Goal: Information Seeking & Learning: Learn about a topic

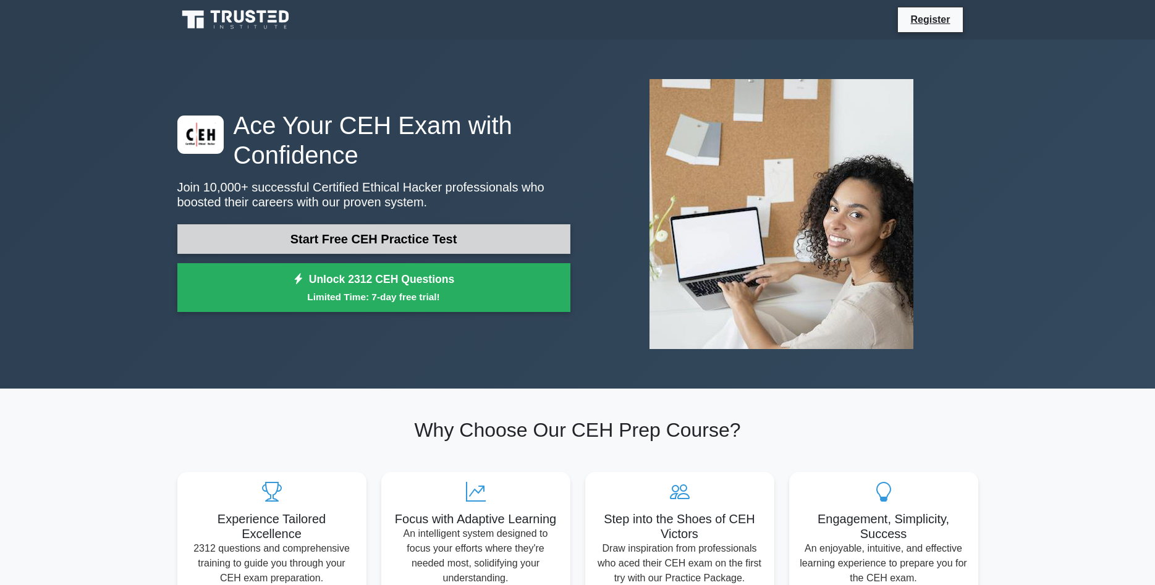
click at [382, 241] on link "Start Free CEH Practice Test" at bounding box center [373, 239] width 393 height 30
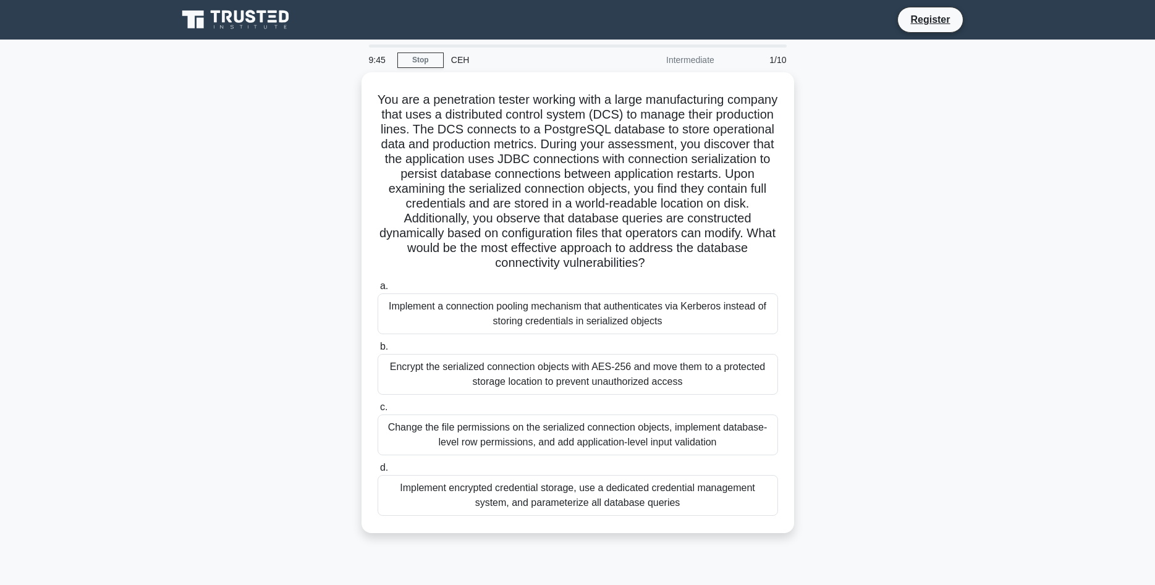
click at [166, 191] on main "9:45 Stop CEH Intermediate 1/10 .spinner_0XTQ{transform-origin:center;animation…" at bounding box center [577, 354] width 1155 height 628
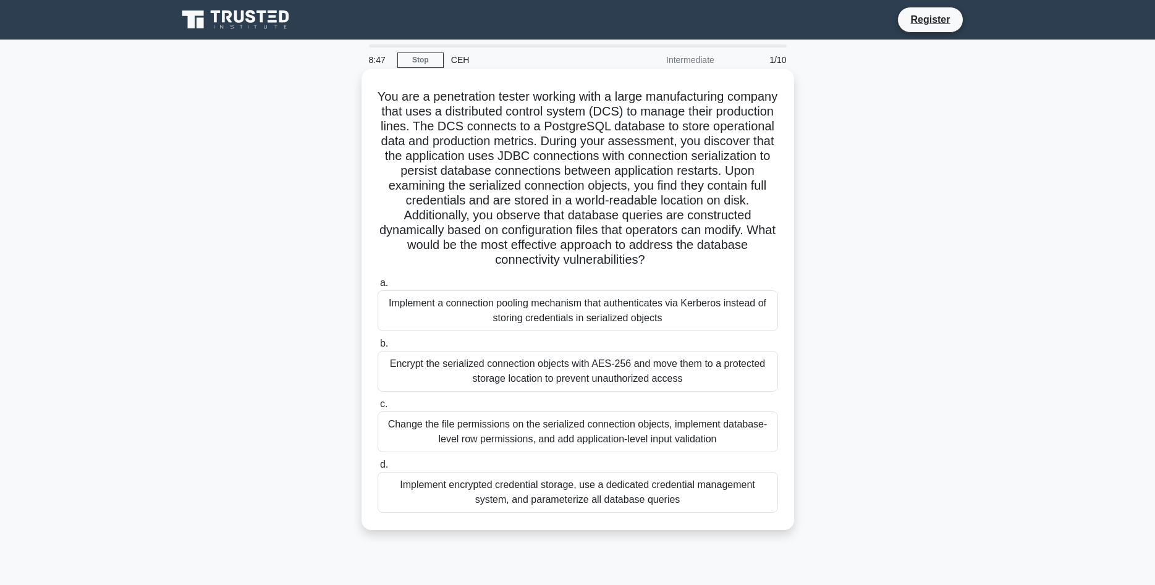
click at [491, 427] on div "Change the file permissions on the serialized connection objects, implement dat…" at bounding box center [578, 432] width 400 height 41
click at [378, 408] on input "c. Change the file permissions on the serialized connection objects, implement …" at bounding box center [378, 404] width 0 height 8
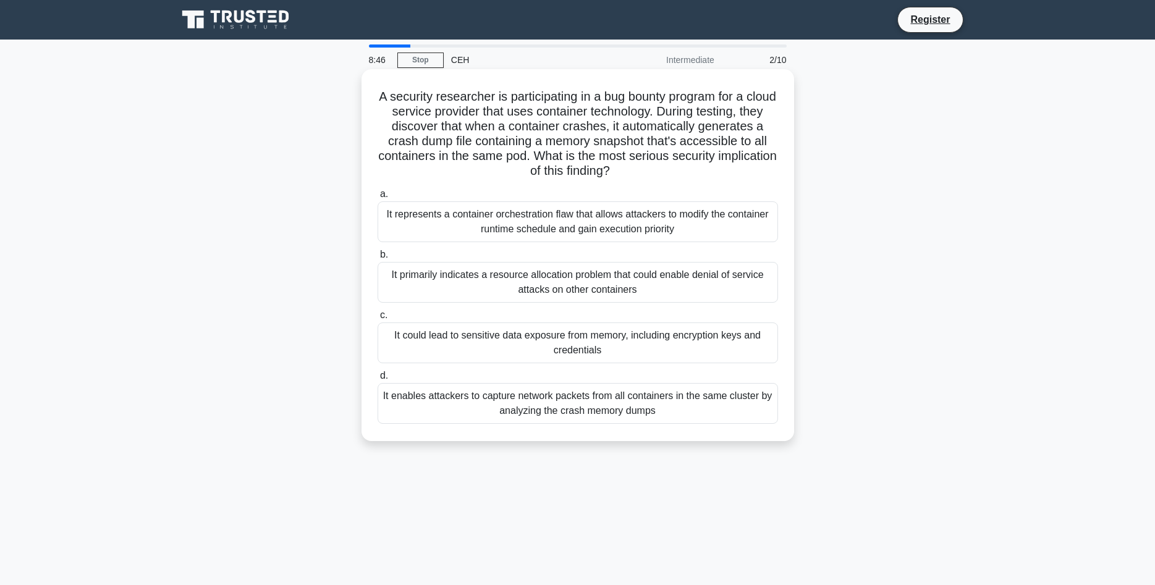
click at [518, 340] on div "It could lead to sensitive data exposure from memory, including encryption keys…" at bounding box center [578, 343] width 400 height 41
click at [378, 319] on input "c. It could lead to sensitive data exposure from memory, including encryption k…" at bounding box center [378, 315] width 0 height 8
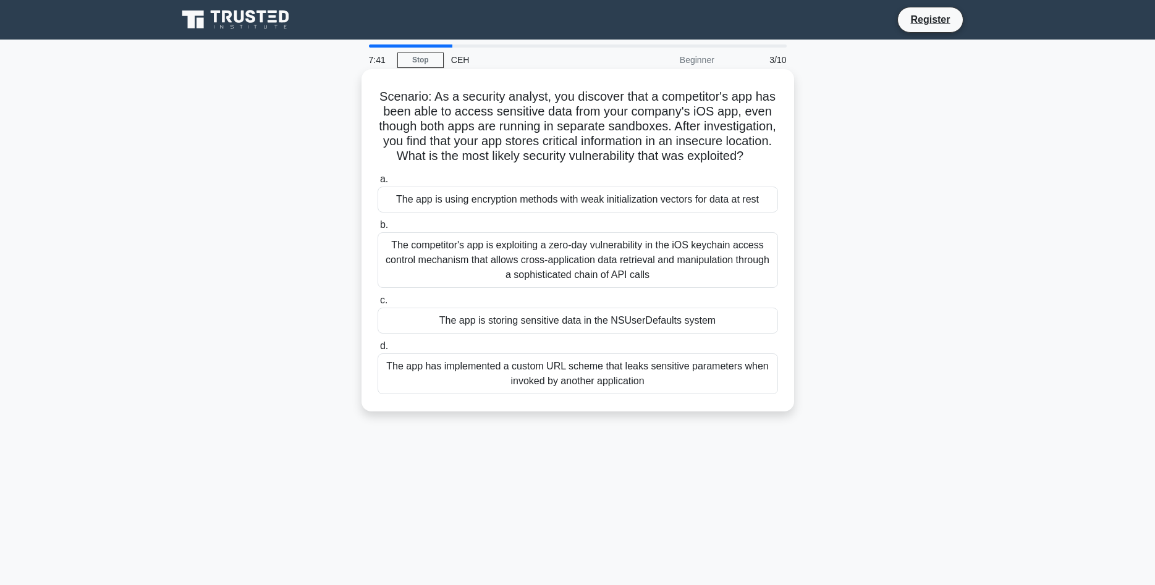
click at [589, 323] on div "The app is storing sensitive data in the NSUserDefaults system" at bounding box center [578, 321] width 400 height 26
click at [378, 305] on input "c. The app is storing sensitive data in the NSUserDefaults system" at bounding box center [378, 301] width 0 height 8
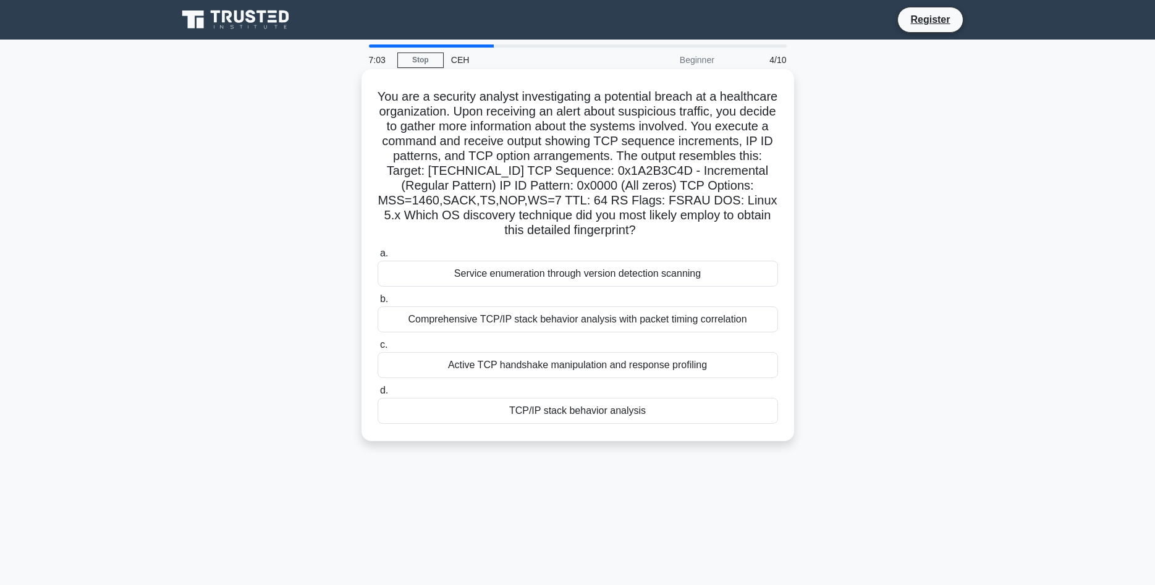
click at [528, 277] on div "Service enumeration through version detection scanning" at bounding box center [578, 274] width 400 height 26
click at [378, 258] on input "a. Service enumeration through version detection scanning" at bounding box center [378, 254] width 0 height 8
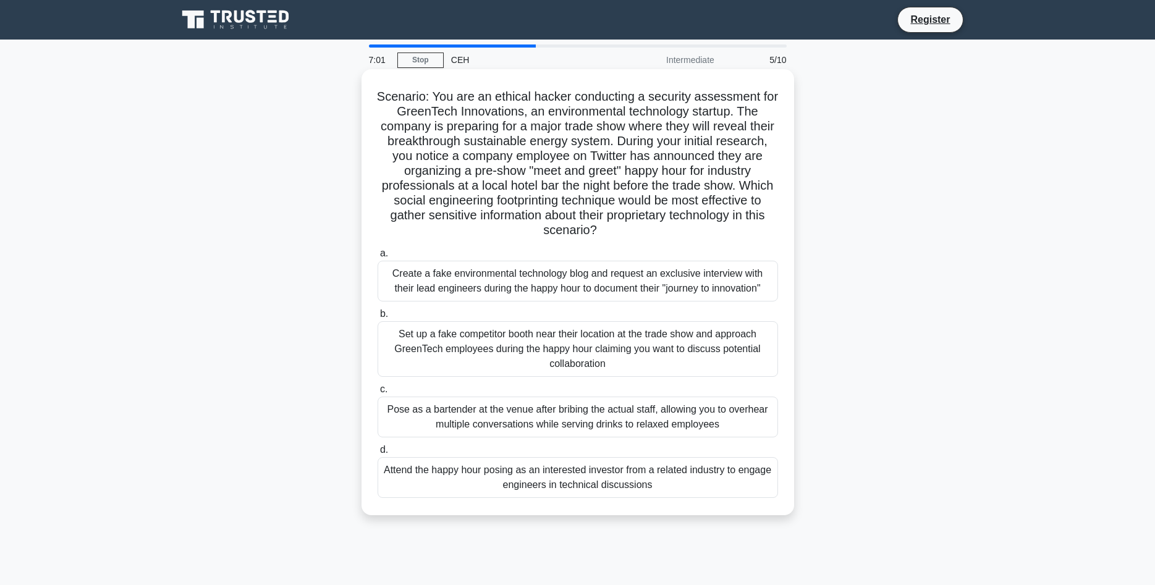
click at [482, 282] on div "Create a fake environmental technology blog and request an exclusive interview …" at bounding box center [578, 281] width 400 height 41
click at [378, 258] on input "a. Create a fake environmental technology blog and request an exclusive intervi…" at bounding box center [378, 254] width 0 height 8
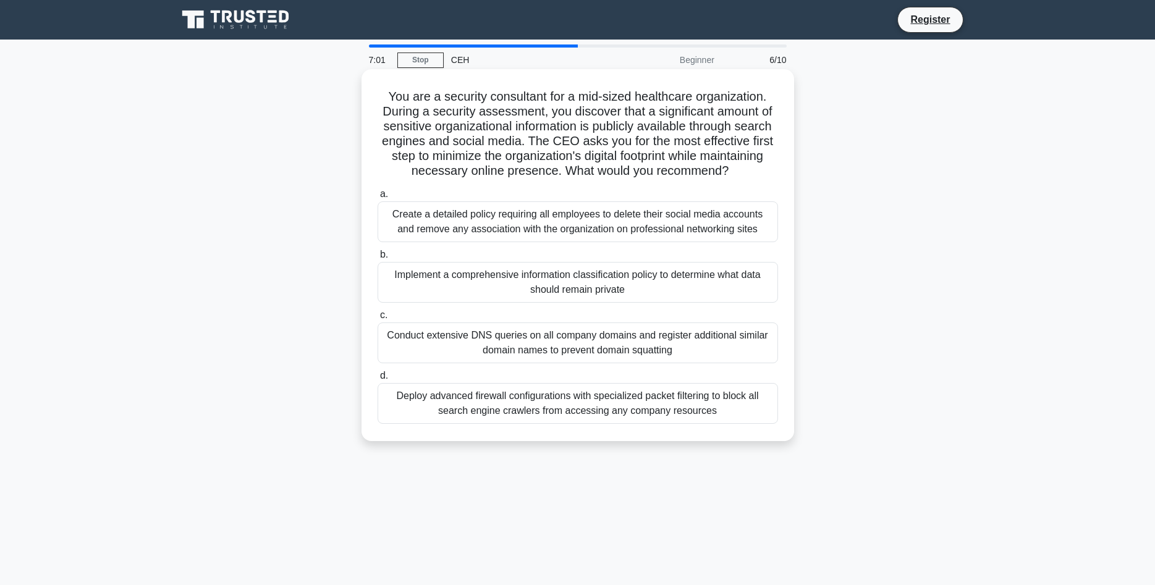
click at [510, 284] on div "Implement a comprehensive information classification policy to determine what d…" at bounding box center [578, 282] width 400 height 41
click at [378, 259] on input "b. Implement a comprehensive information classification policy to determine wha…" at bounding box center [378, 255] width 0 height 8
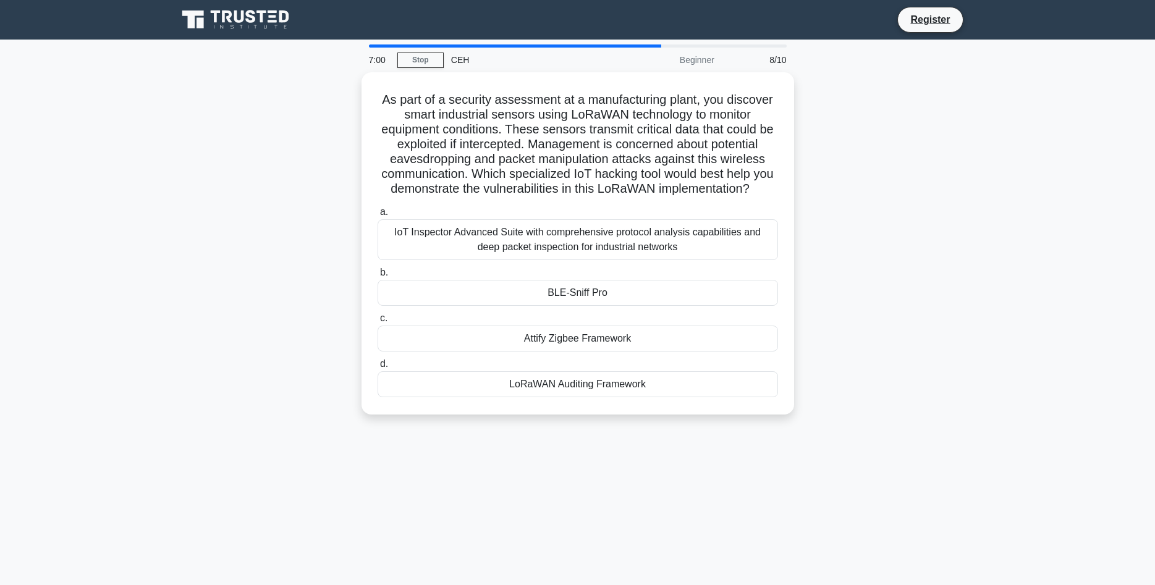
click at [512, 284] on div "BLE-Sniff Pro" at bounding box center [578, 293] width 400 height 26
click at [378, 277] on input "b. BLE-Sniff Pro" at bounding box center [378, 273] width 0 height 8
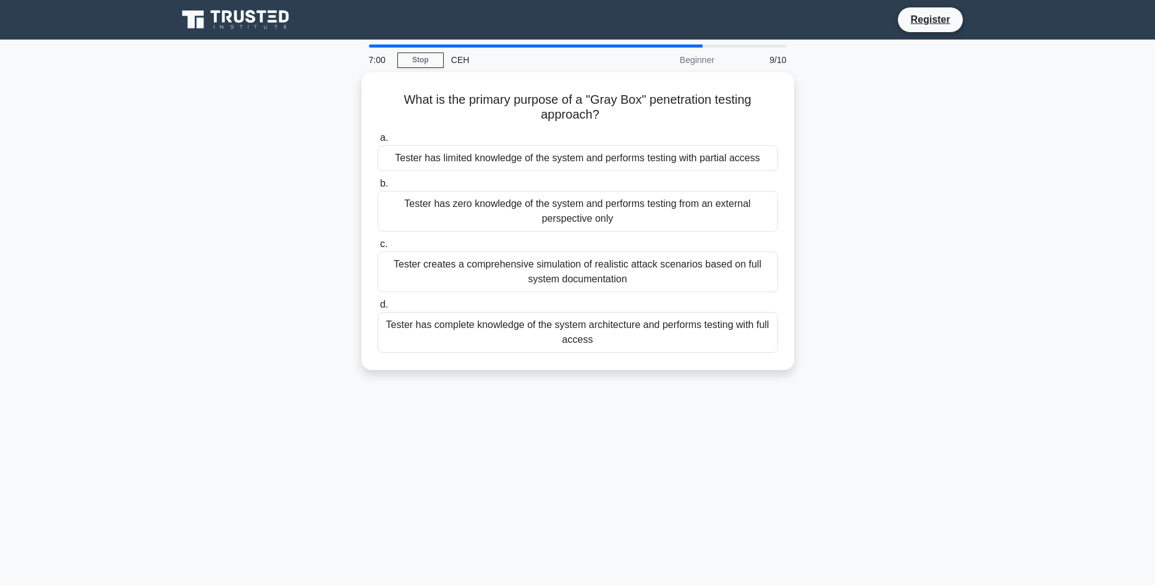
click at [512, 288] on div "Tester creates a comprehensive simulation of realistic attack scenarios based o…" at bounding box center [578, 272] width 400 height 41
click at [378, 248] on input "c. Tester creates a comprehensive simulation of realistic attack scenarios base…" at bounding box center [378, 244] width 0 height 8
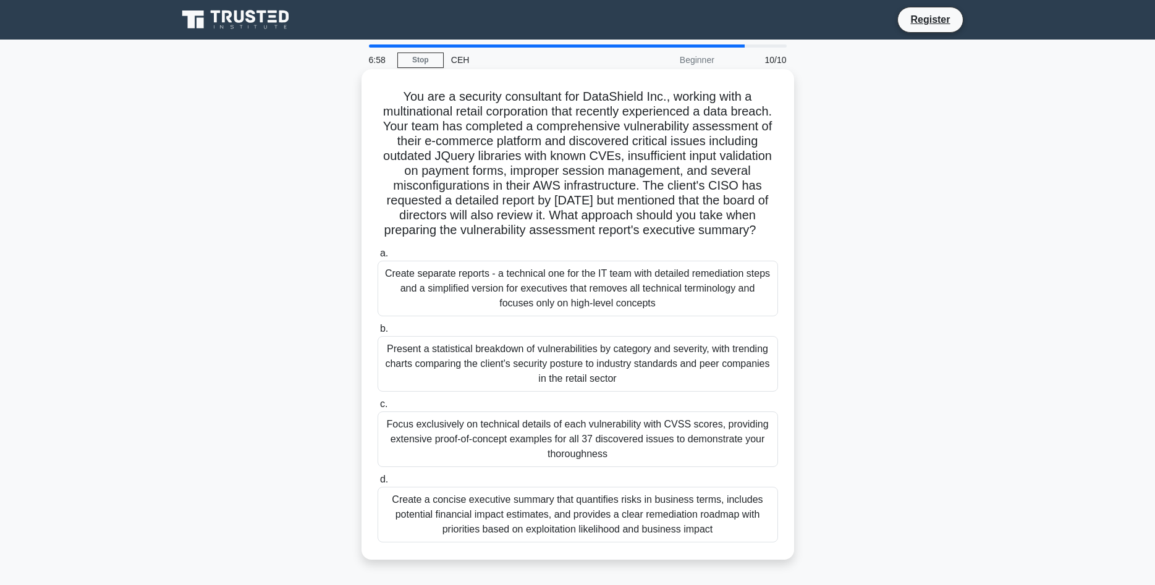
click at [510, 295] on div "Create separate reports - a technical one for the IT team with detailed remedia…" at bounding box center [578, 289] width 400 height 56
click at [378, 258] on input "a. Create separate reports - a technical one for the IT team with detailed reme…" at bounding box center [378, 254] width 0 height 8
